Goal: Task Accomplishment & Management: Complete application form

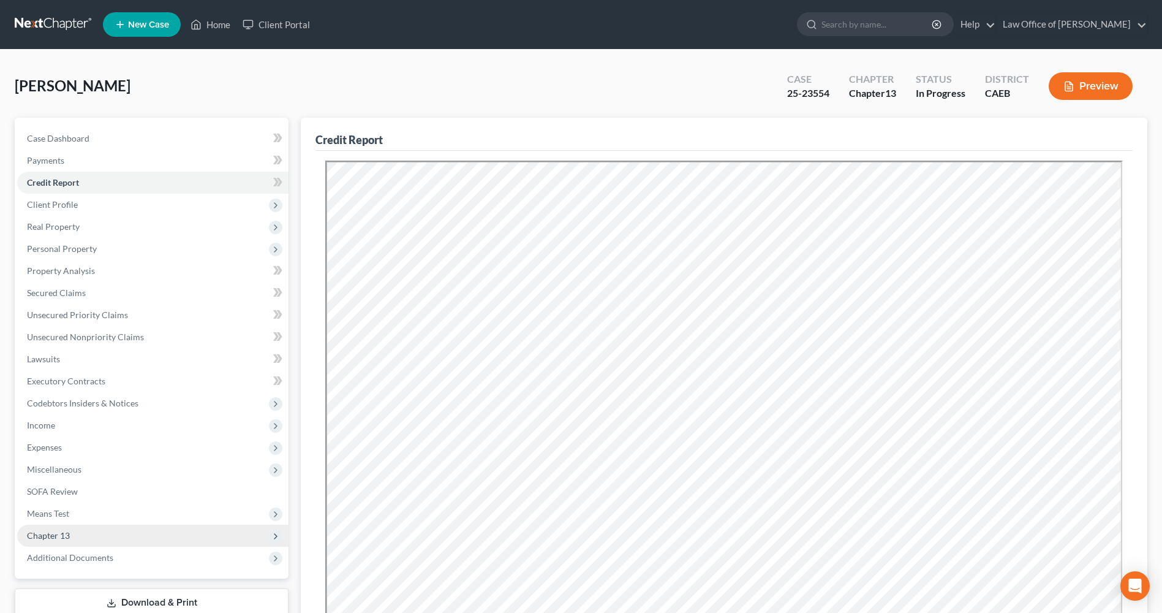
click at [56, 530] on span "Chapter 13" at bounding box center [48, 535] width 43 height 10
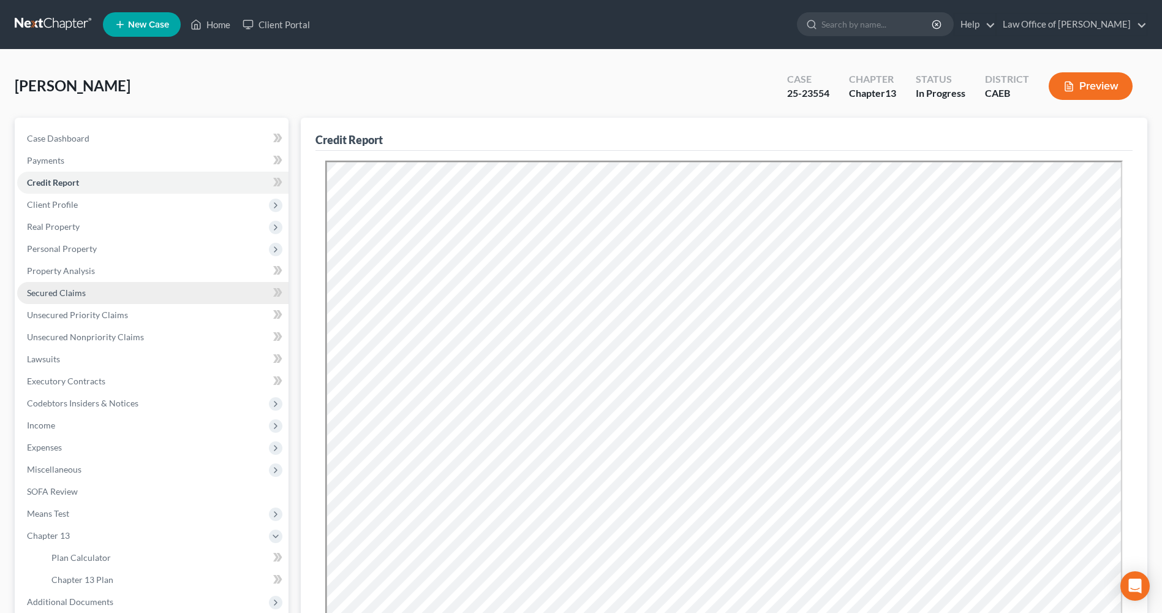
click at [110, 289] on link "Secured Claims" at bounding box center [152, 293] width 271 height 22
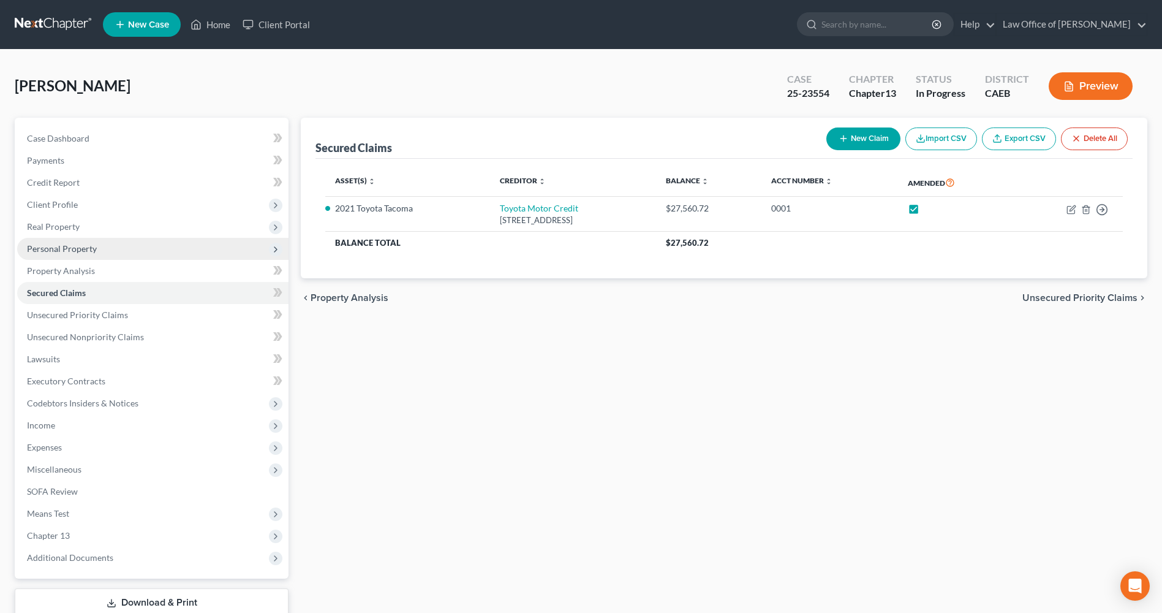
click at [93, 249] on span "Personal Property" at bounding box center [62, 248] width 70 height 10
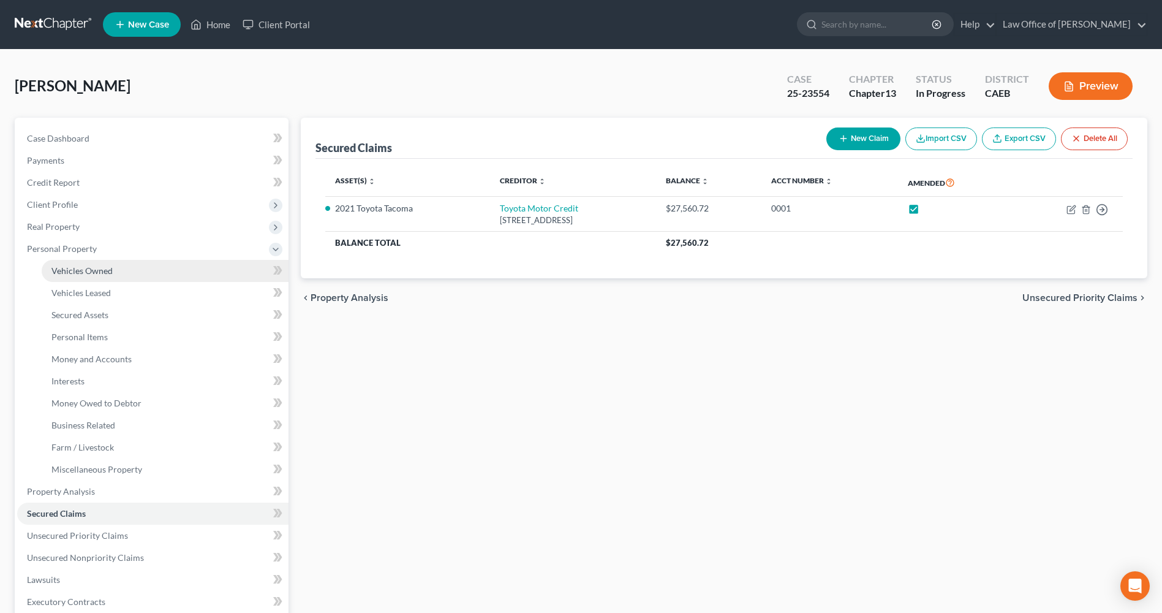
click at [121, 268] on link "Vehicles Owned" at bounding box center [165, 271] width 247 height 22
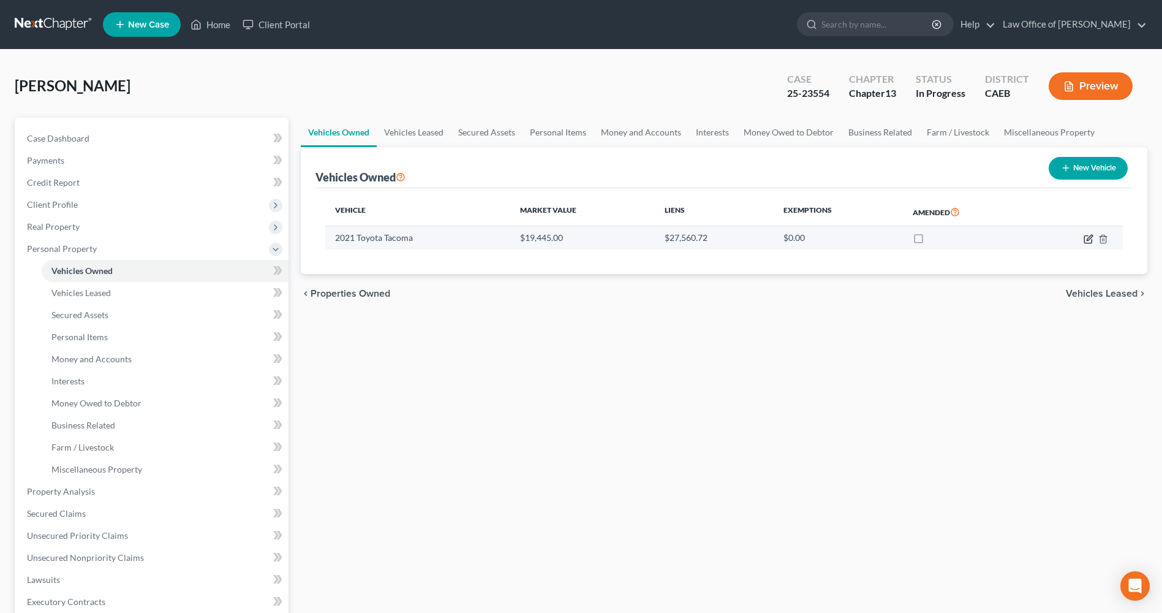
click at [1085, 239] on icon "button" at bounding box center [1087, 238] width 7 height 7
select select "1"
select select "5"
select select "2"
select select "0"
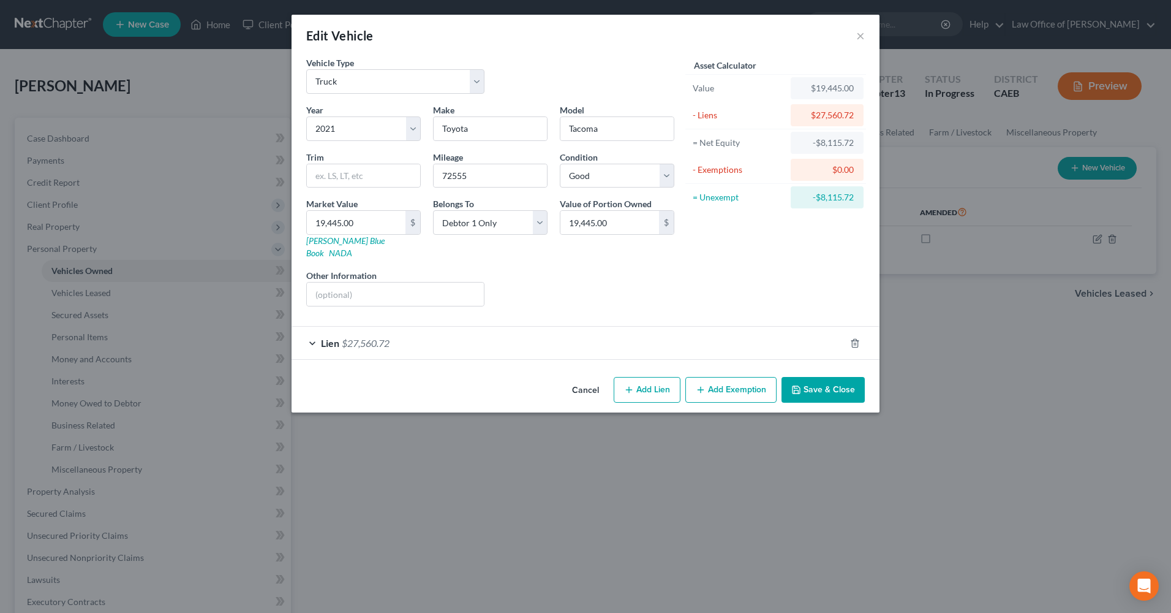
click at [811, 380] on button "Save & Close" at bounding box center [823, 390] width 83 height 26
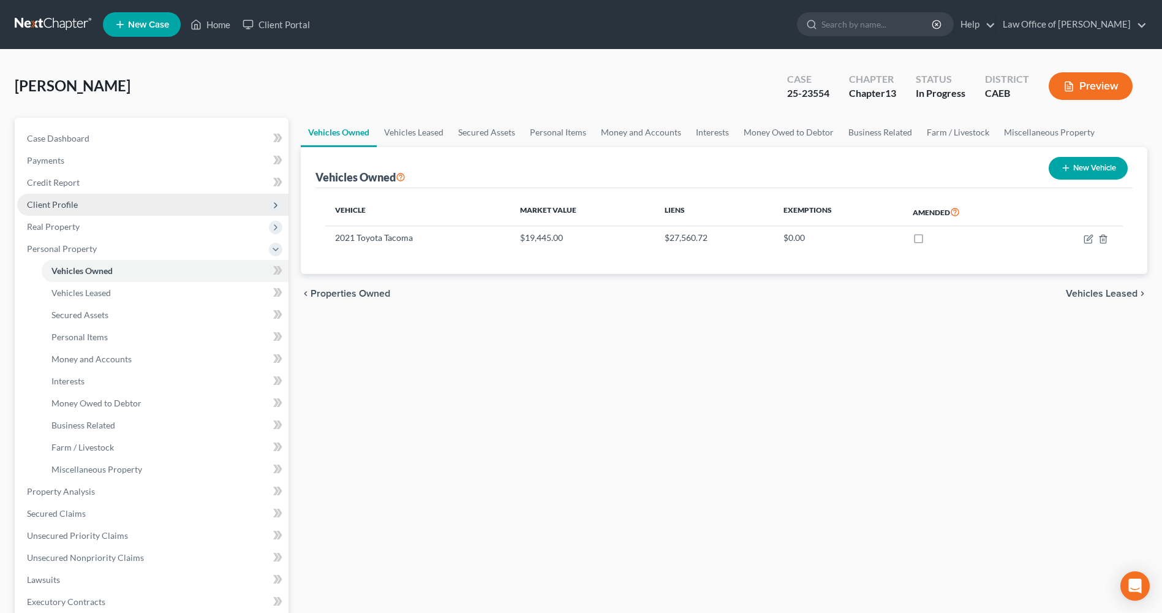
click at [74, 197] on span "Client Profile" at bounding box center [152, 205] width 271 height 22
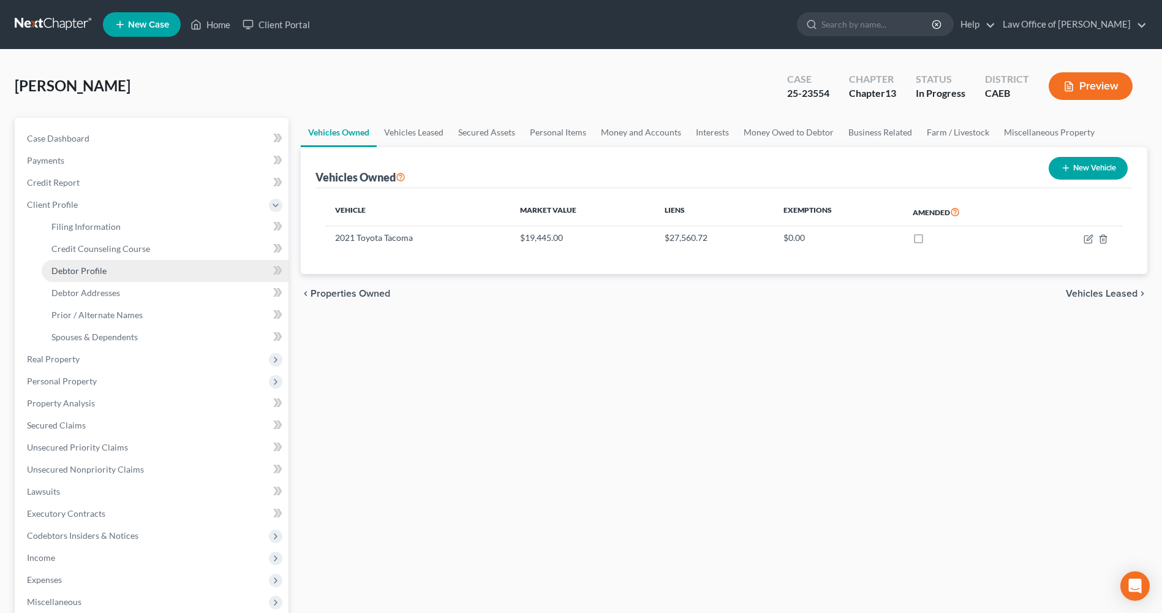
click at [92, 262] on link "Debtor Profile" at bounding box center [165, 271] width 247 height 22
select select "3"
select select "0"
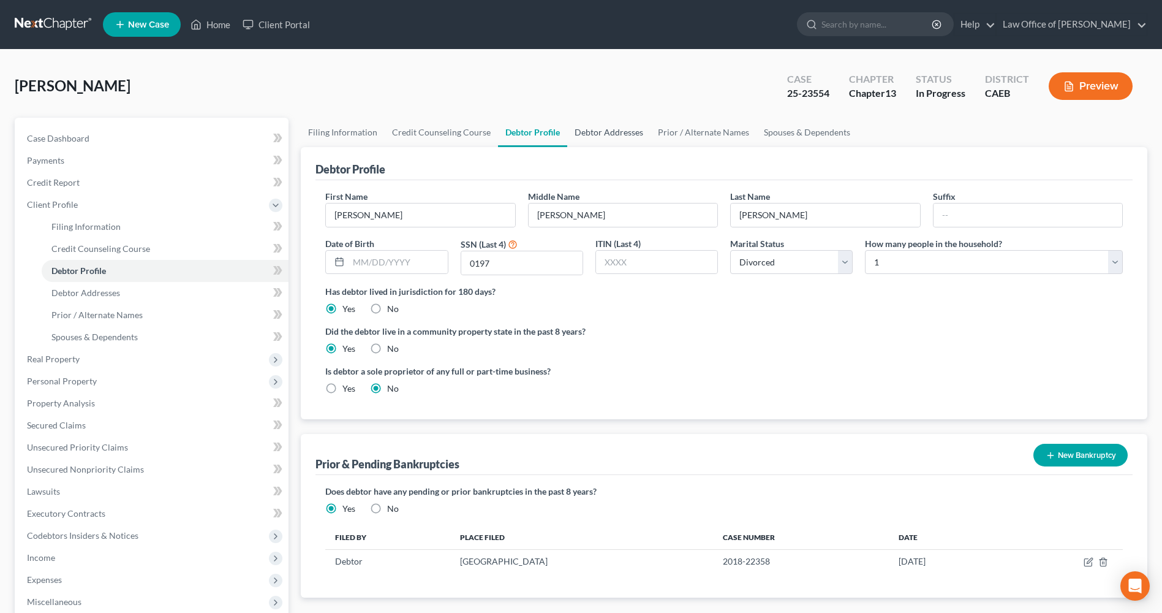
click at [603, 129] on link "Debtor Addresses" at bounding box center [608, 132] width 83 height 29
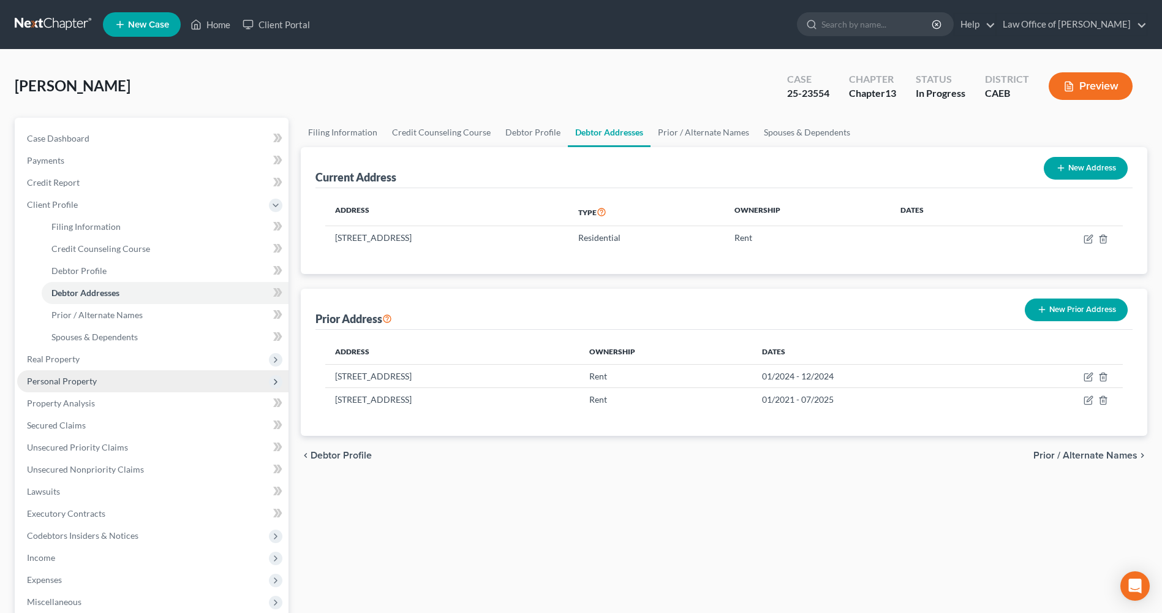
click at [43, 387] on span "Personal Property" at bounding box center [152, 381] width 271 height 22
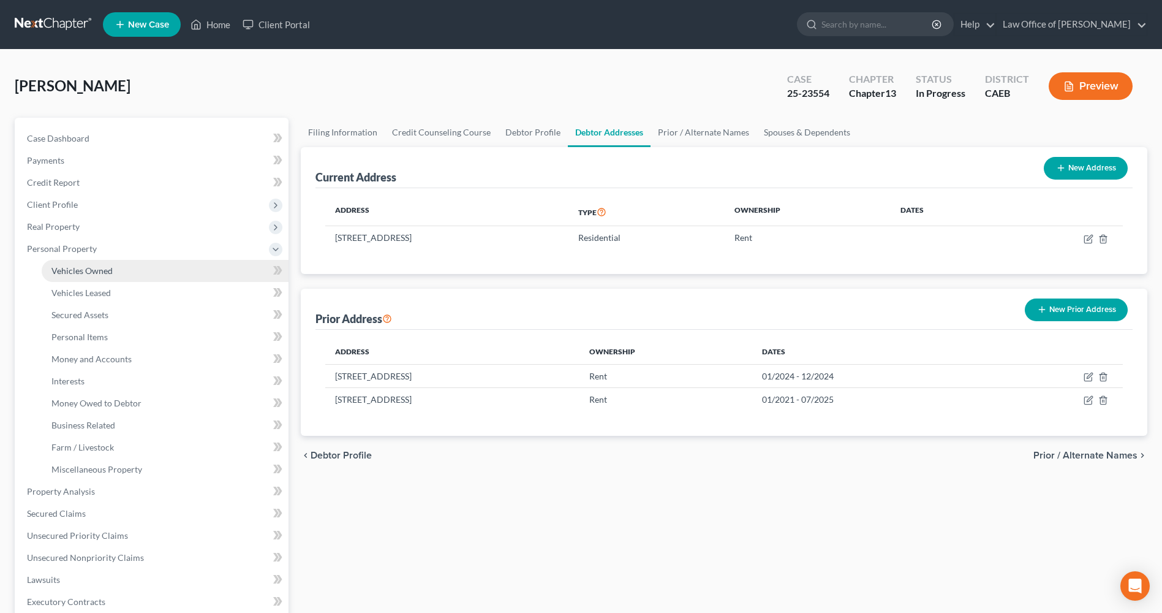
click at [87, 271] on span "Vehicles Owned" at bounding box center [81, 270] width 61 height 10
